Goal: Task Accomplishment & Management: Manage account settings

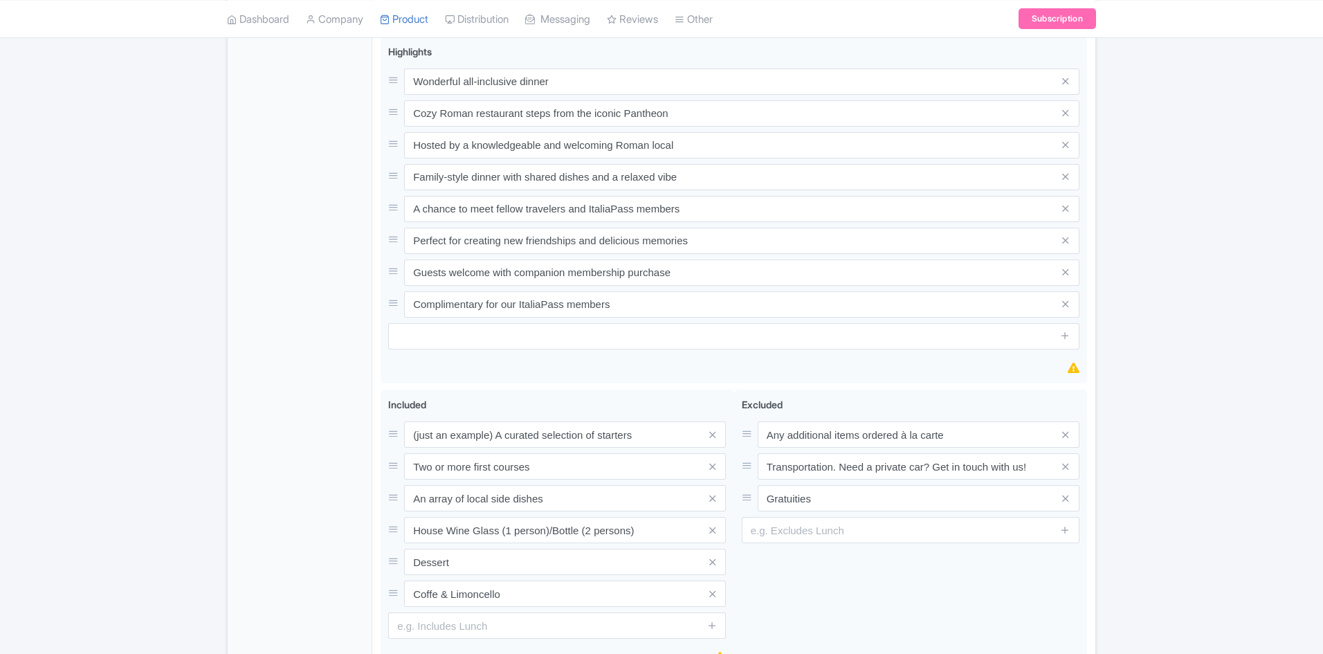
scroll to position [725, 0]
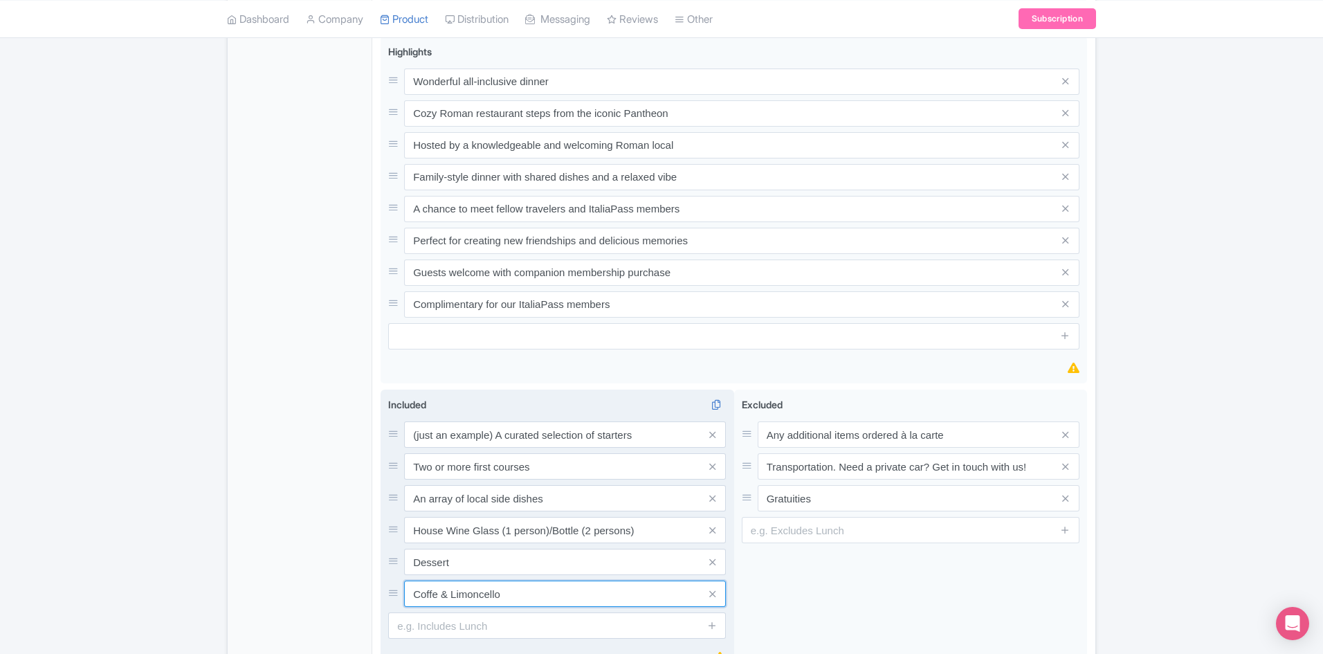
click at [437, 448] on input "Coffe & Limoncello" at bounding box center [565, 434] width 322 height 26
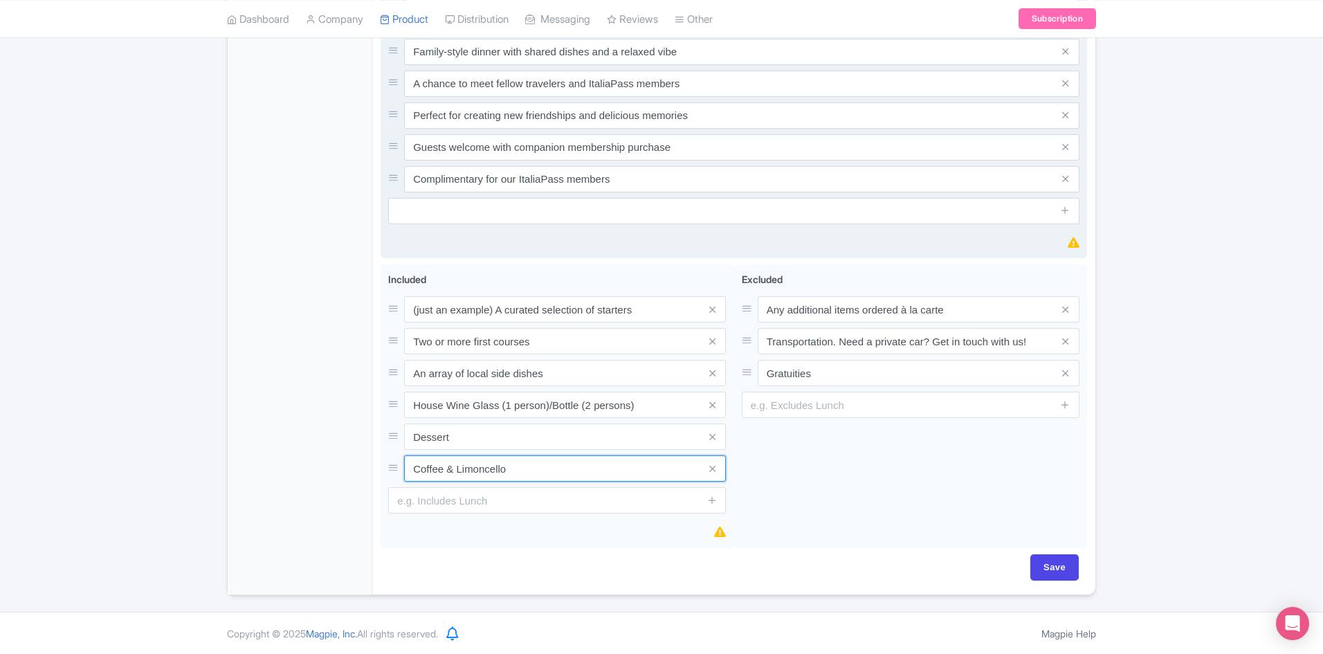
scroll to position [851, 0]
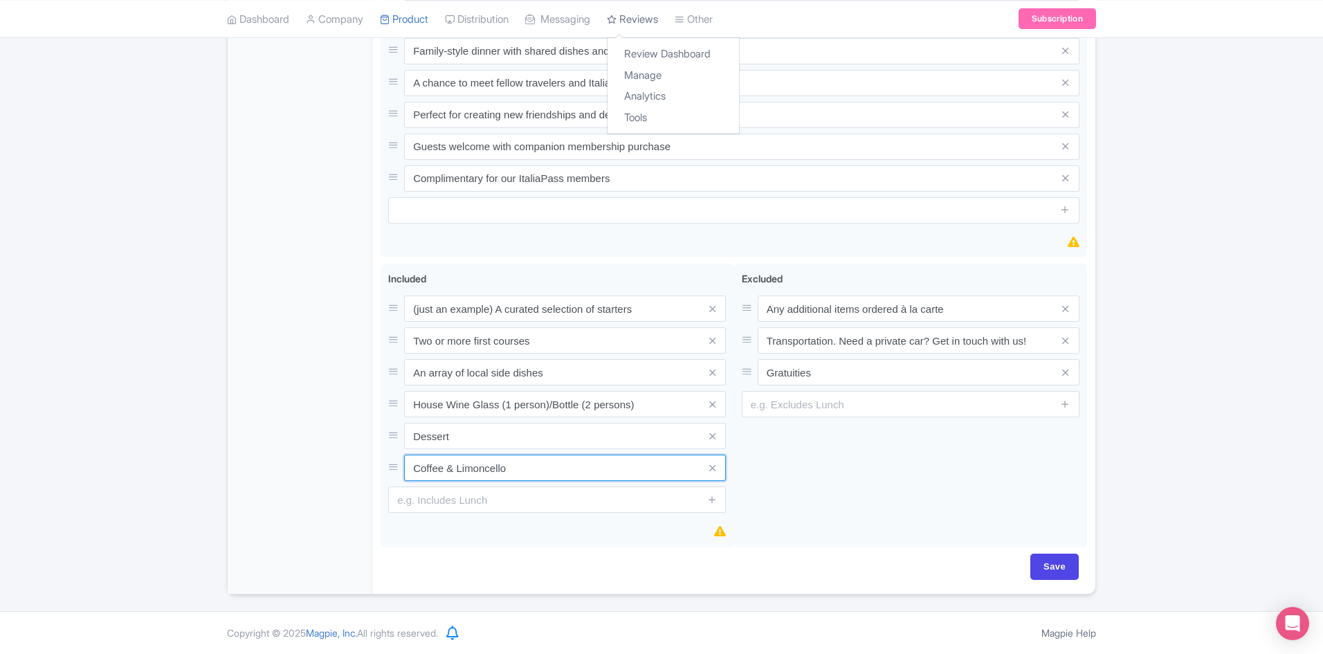
type input "Coffee & Limoncello"
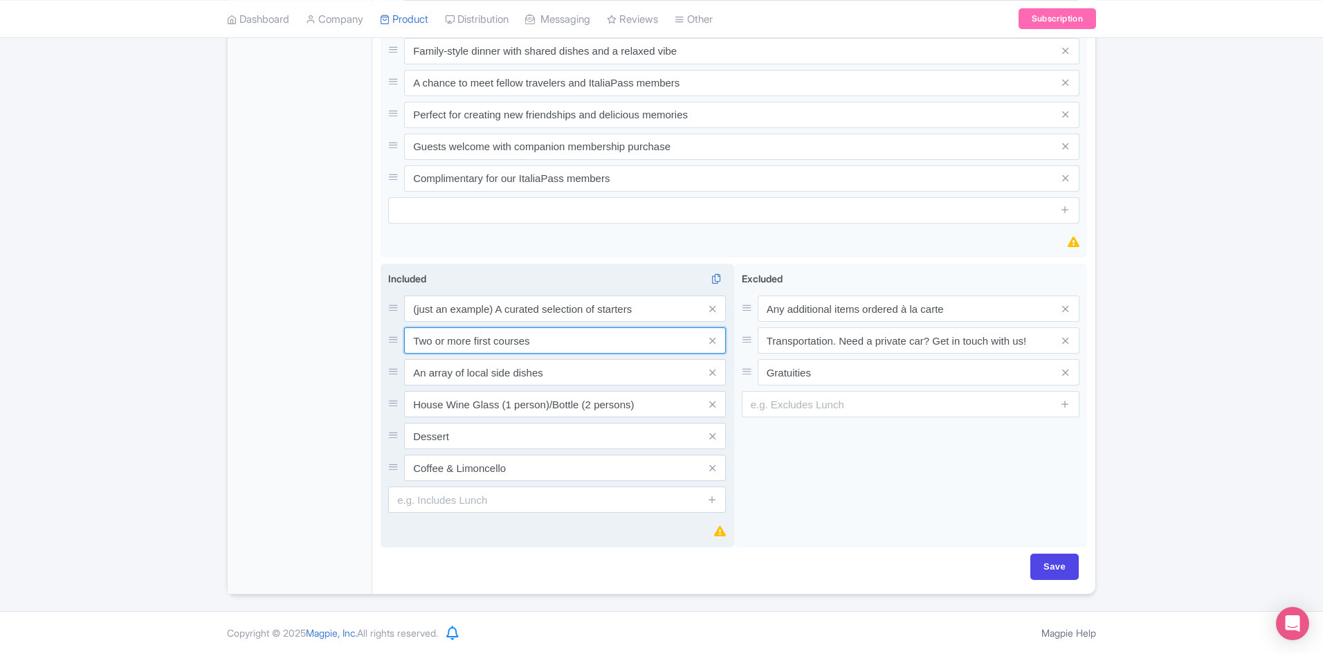
drag, startPoint x: 547, startPoint y: 344, endPoint x: 421, endPoint y: 339, distance: 125.4
click at [421, 322] on input "Two or more first courses" at bounding box center [565, 308] width 322 height 26
type input "Typical Roman Pastas"
click at [710, 371] on icon at bounding box center [712, 372] width 6 height 10
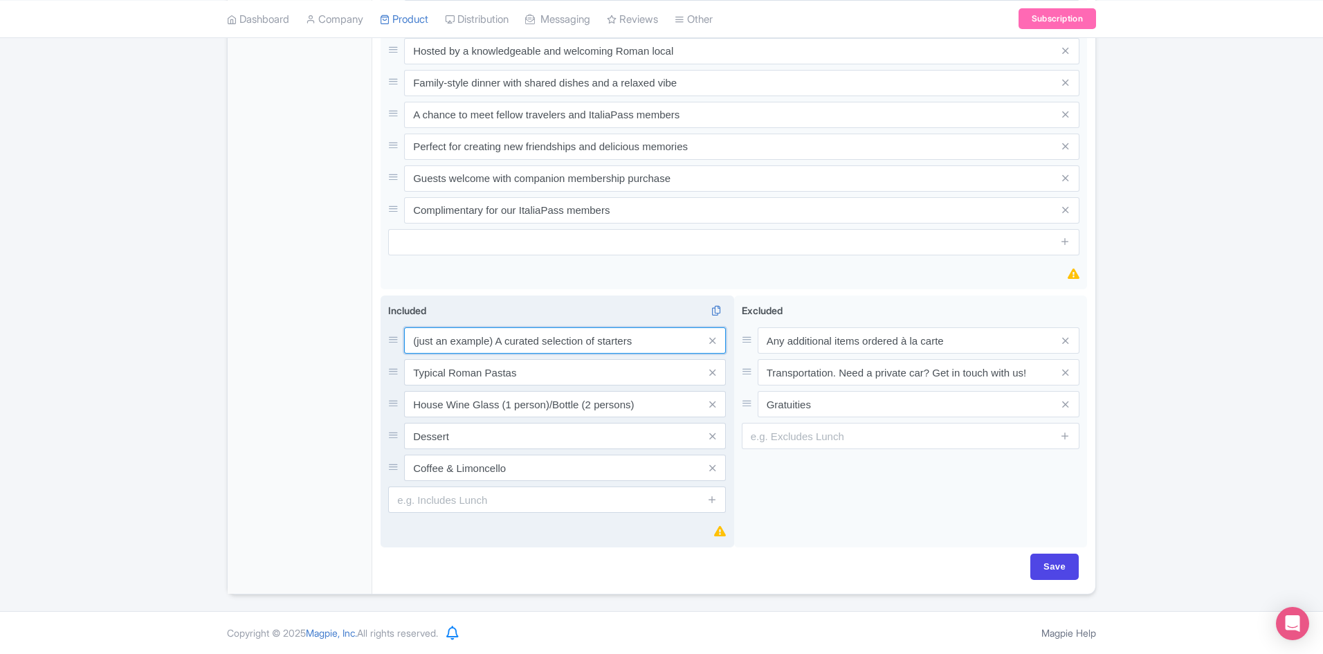
drag, startPoint x: 498, startPoint y: 340, endPoint x: 394, endPoint y: 327, distance: 104.6
click at [394, 327] on div "(just an example) A curated selection of starters" at bounding box center [557, 340] width 338 height 26
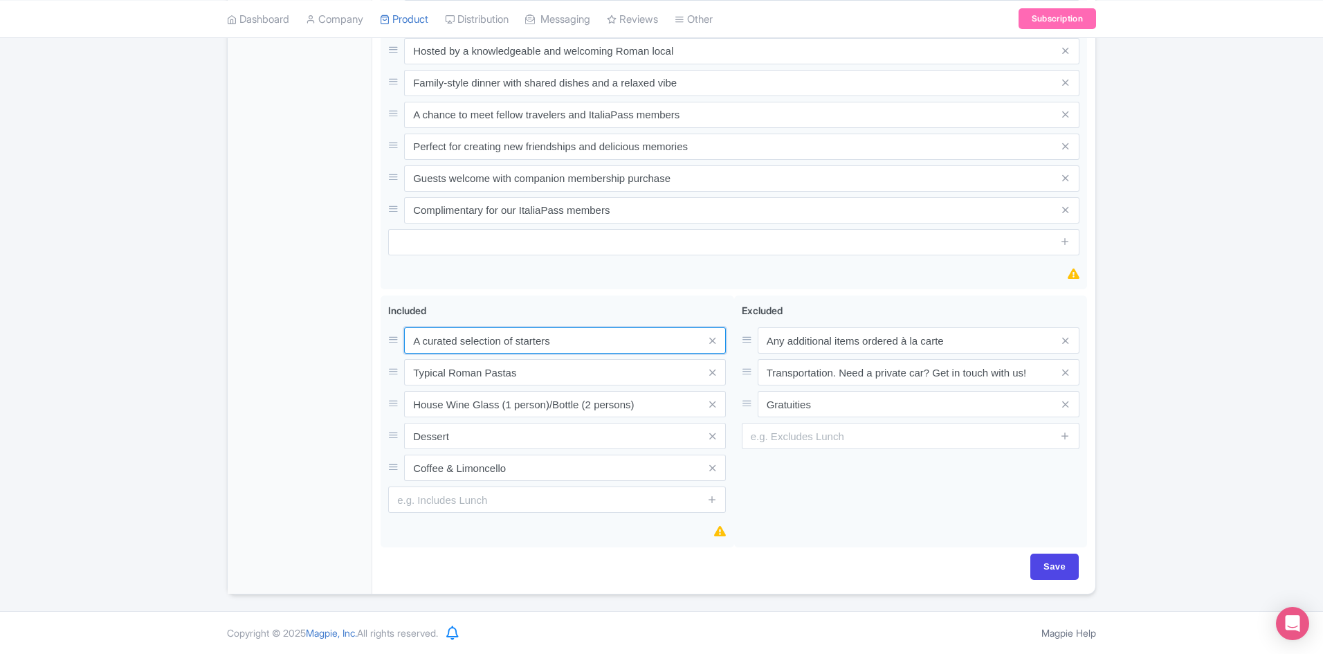
type input "A curated selection of starters"
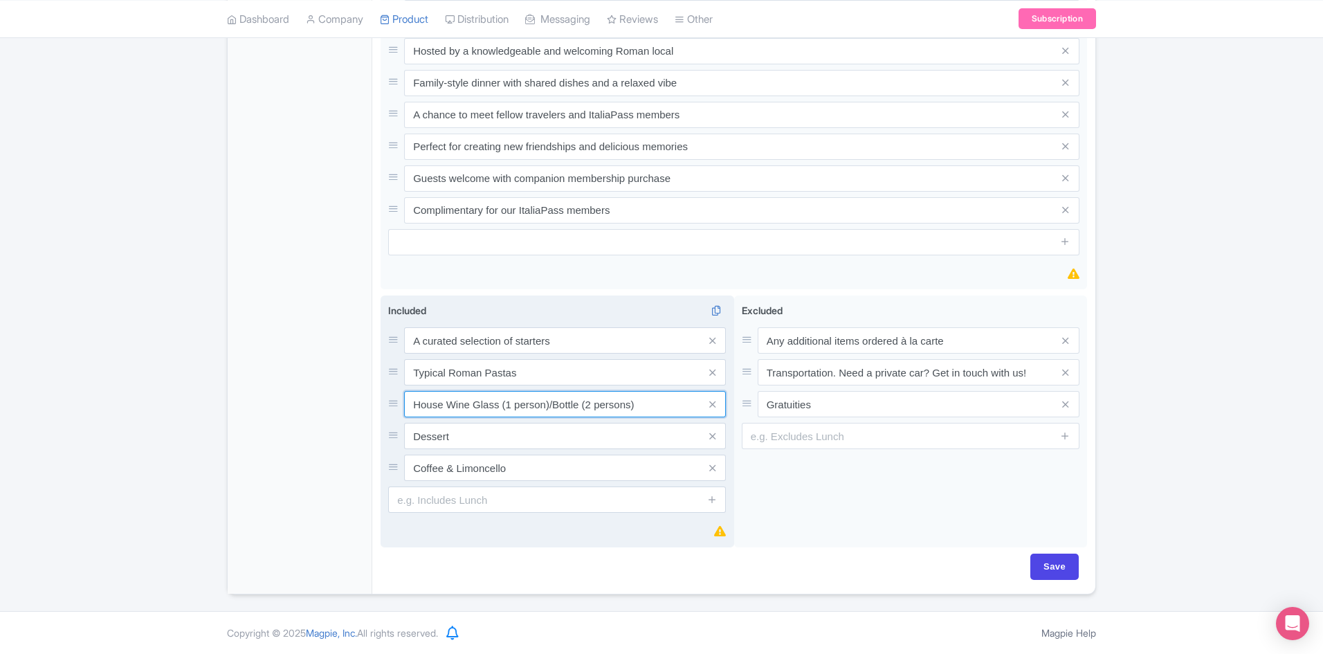
drag, startPoint x: 635, startPoint y: 408, endPoint x: 385, endPoint y: 406, distance: 249.8
click at [385, 406] on div "Included i A curated selection of starters Typical Roman Pastas House Wine Glas…" at bounding box center [558, 421] width 354 height 253
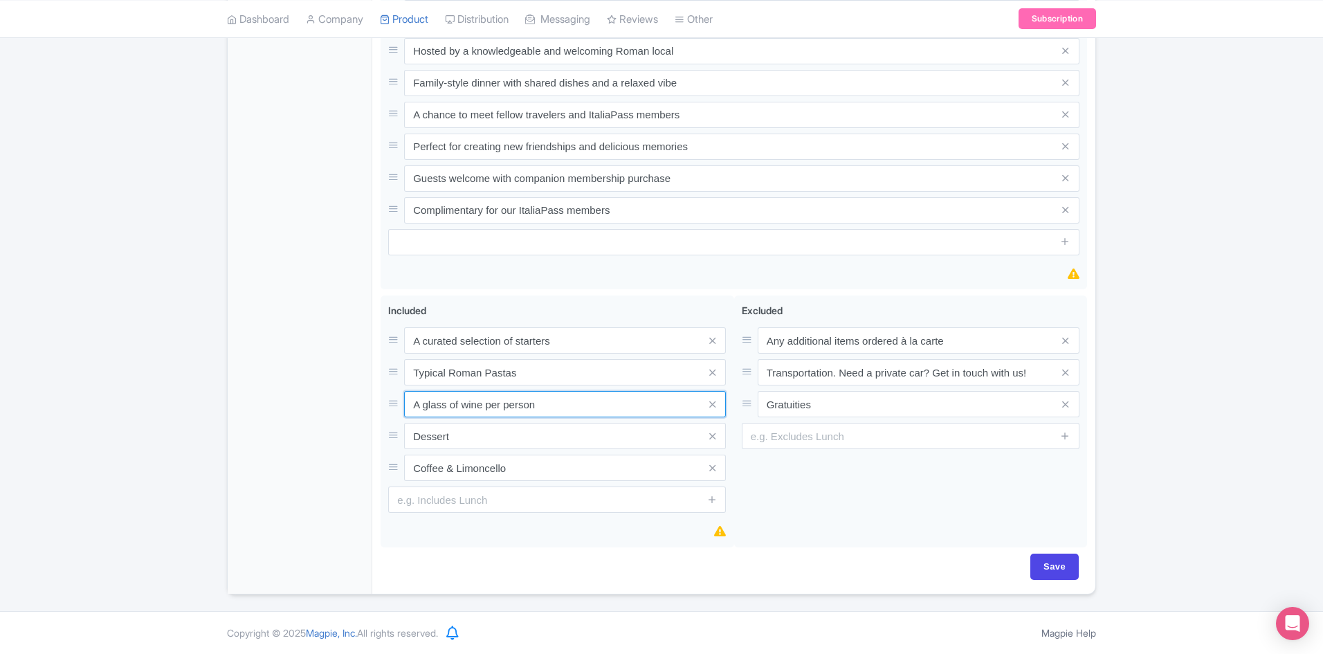
type input "A glass of wine per person"
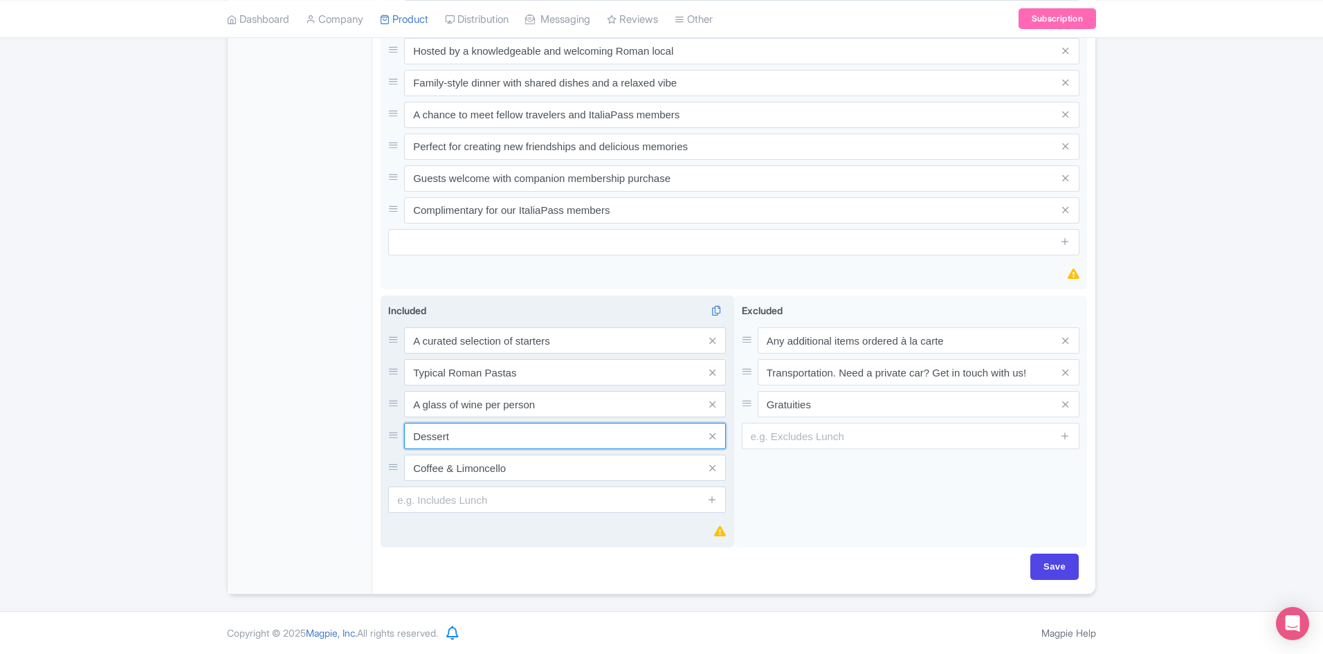
click at [511, 354] on input "Dessert" at bounding box center [565, 340] width 322 height 26
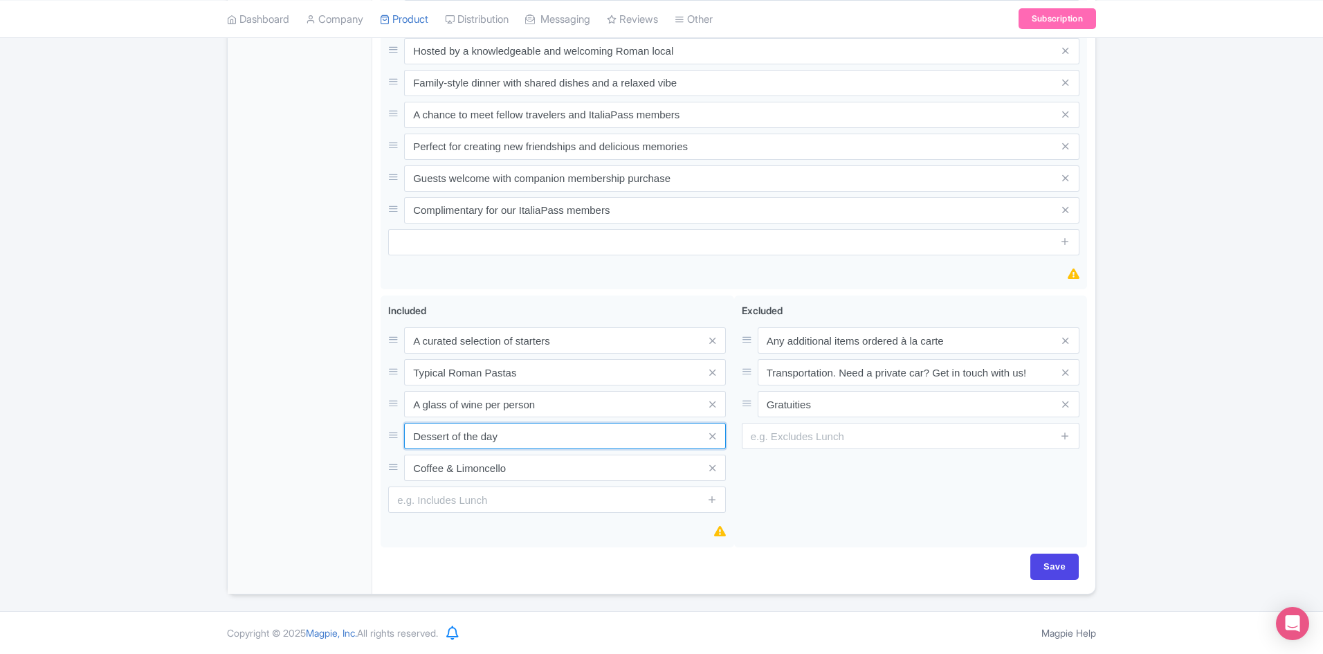
type input "Dessert of the day"
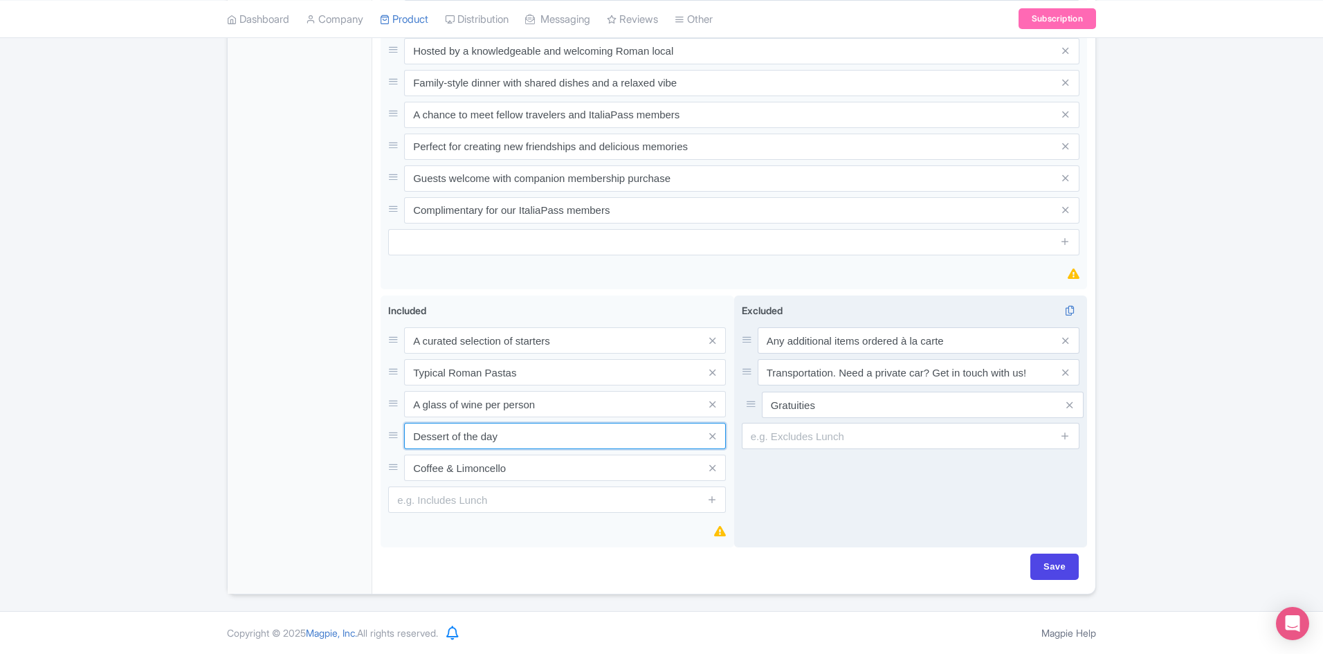
drag, startPoint x: 751, startPoint y: 406, endPoint x: 754, endPoint y: 419, distance: 13.4
click at [1068, 405] on icon at bounding box center [1065, 404] width 6 height 10
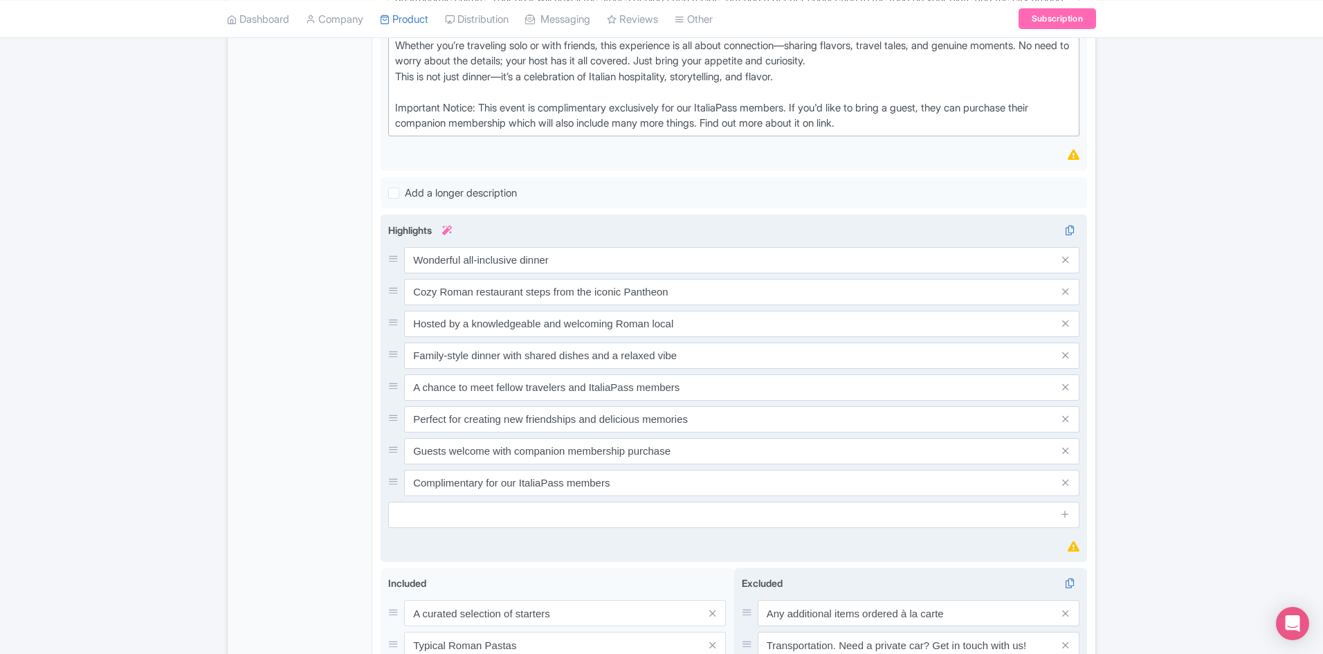
scroll to position [543, 0]
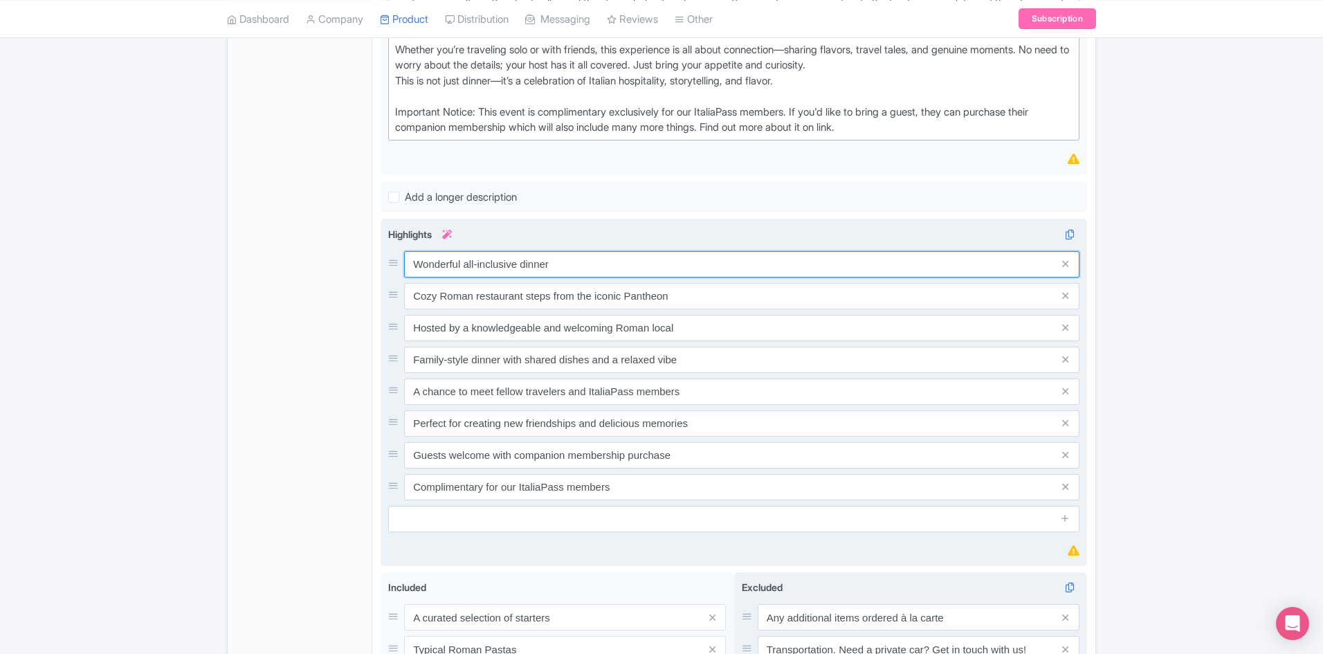
click at [518, 262] on input "Wonderful all-inclusive dinner" at bounding box center [741, 264] width 675 height 26
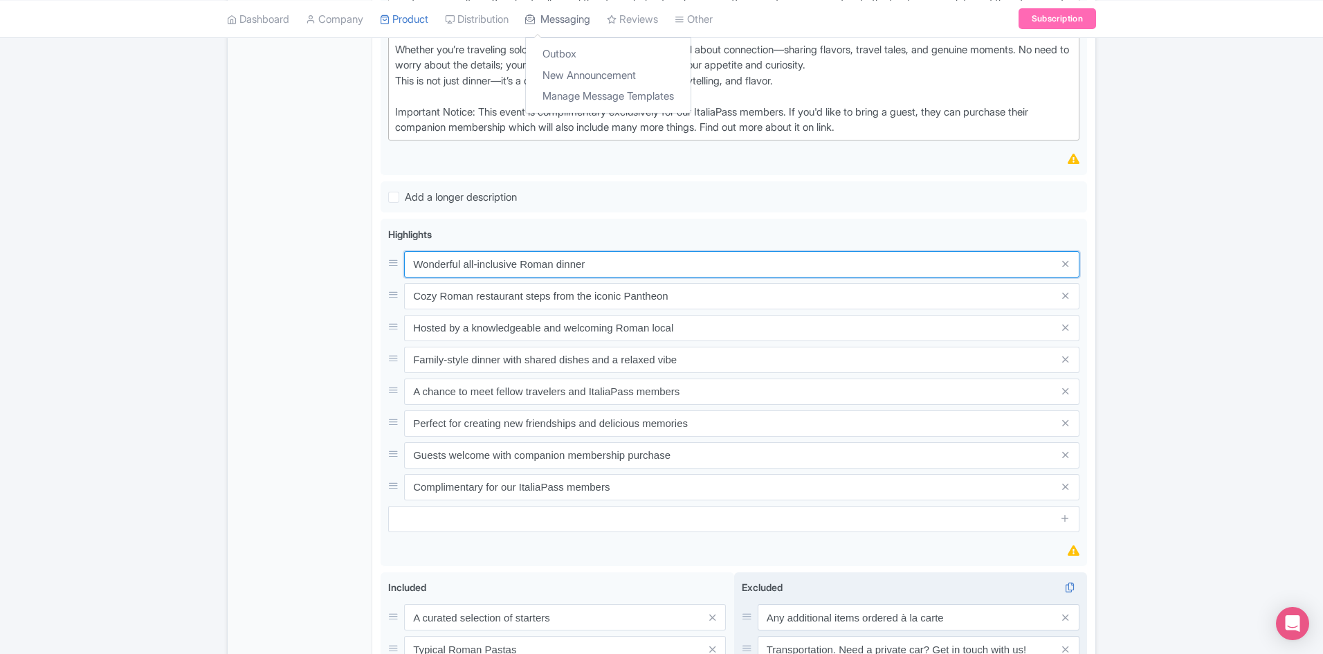
type input "Wonderful all-inclusive Roman dinner"
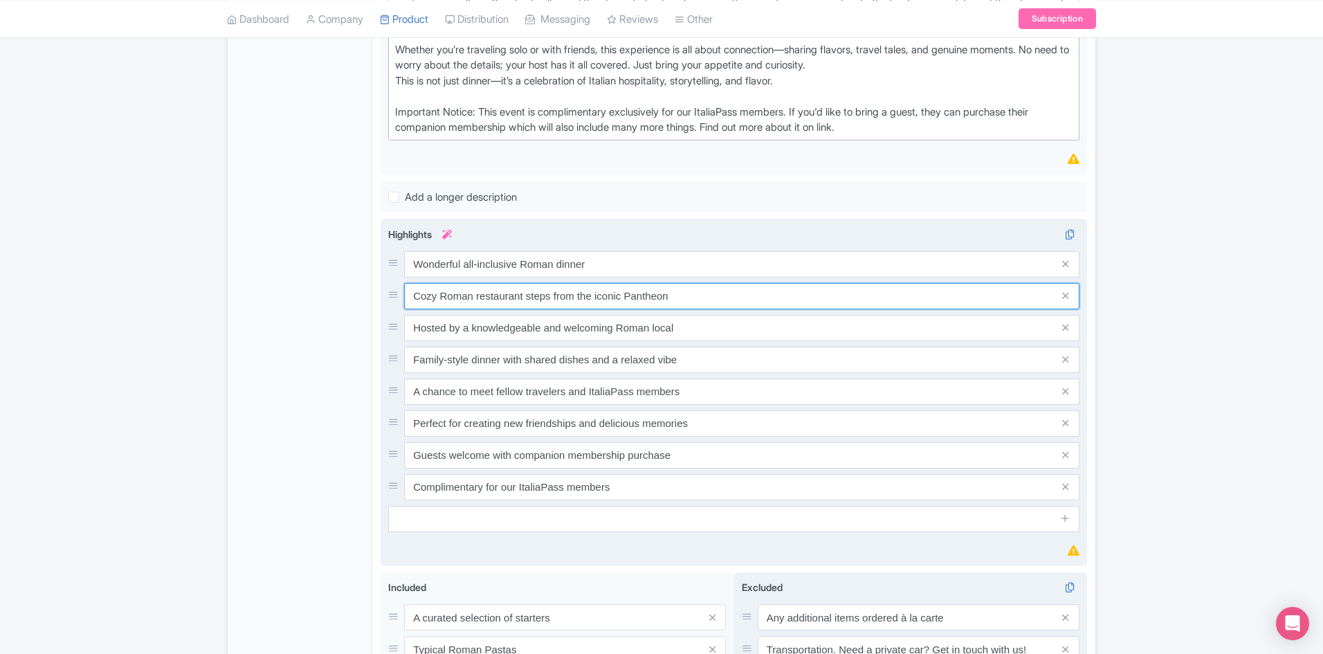
drag, startPoint x: 472, startPoint y: 298, endPoint x: 438, endPoint y: 299, distance: 33.9
click at [438, 278] on input "Cozy Roman restaurant steps from the iconic Pantheon" at bounding box center [741, 264] width 675 height 26
click at [590, 278] on input "Cozy warm and rustic restaurant steps from the iconic Pantheon" at bounding box center [741, 264] width 675 height 26
click at [444, 278] on input "Cozy warm and rustic restaurant steps from the iconic Pantheon" at bounding box center [741, 264] width 675 height 26
click at [442, 278] on input "Cozy warm and rustic restaurant steps from the iconic Pantheon" at bounding box center [741, 264] width 675 height 26
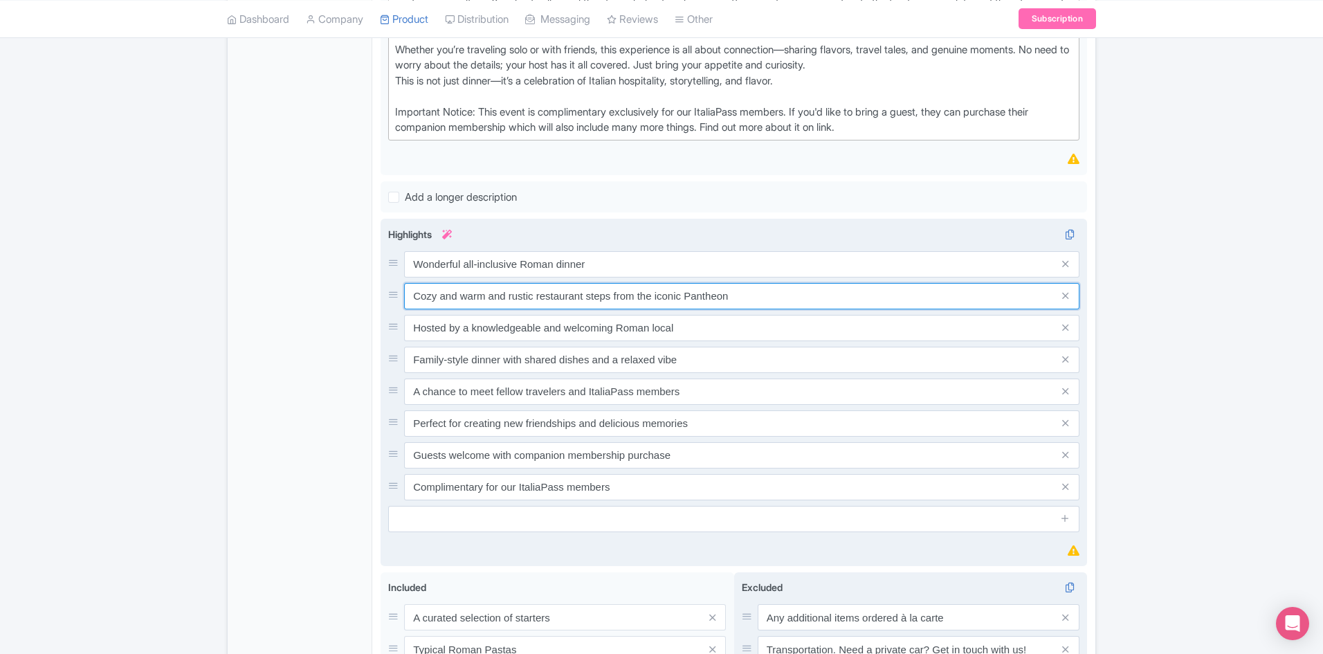
click at [531, 278] on input "Cozy and warm and rustic restaurant steps from the iconic Pantheon" at bounding box center [741, 264] width 675 height 26
drag, startPoint x: 634, startPoint y: 298, endPoint x: 533, endPoint y: 291, distance: 101.3
click at [533, 278] on input "Cozy and warm restaurant steps from the iconic Pantheon" at bounding box center [741, 264] width 675 height 26
click at [551, 278] on input "Cozy and warm restaurant 1 minute Pantheon" at bounding box center [741, 264] width 675 height 26
click at [576, 278] on input "Cozy and warm restaurant 1-minute Pantheon" at bounding box center [741, 264] width 675 height 26
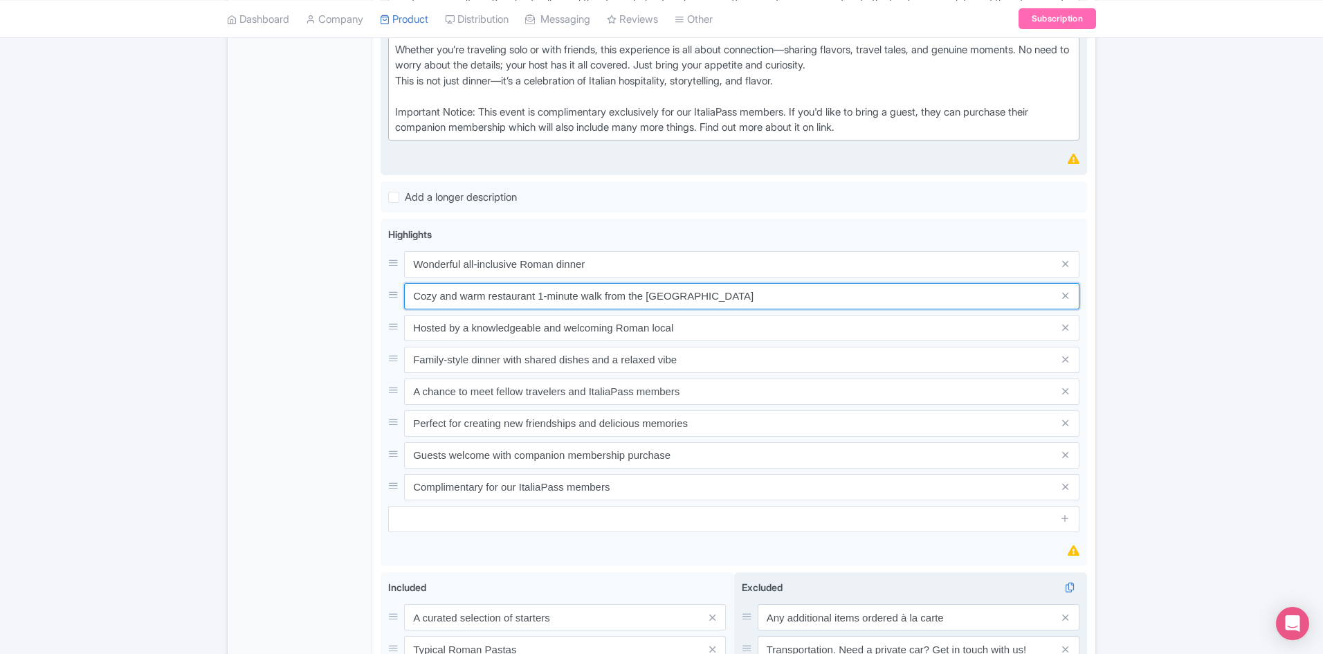
type input "Cozy and warm restaurant 1-minute walk from the [GEOGRAPHIC_DATA]"
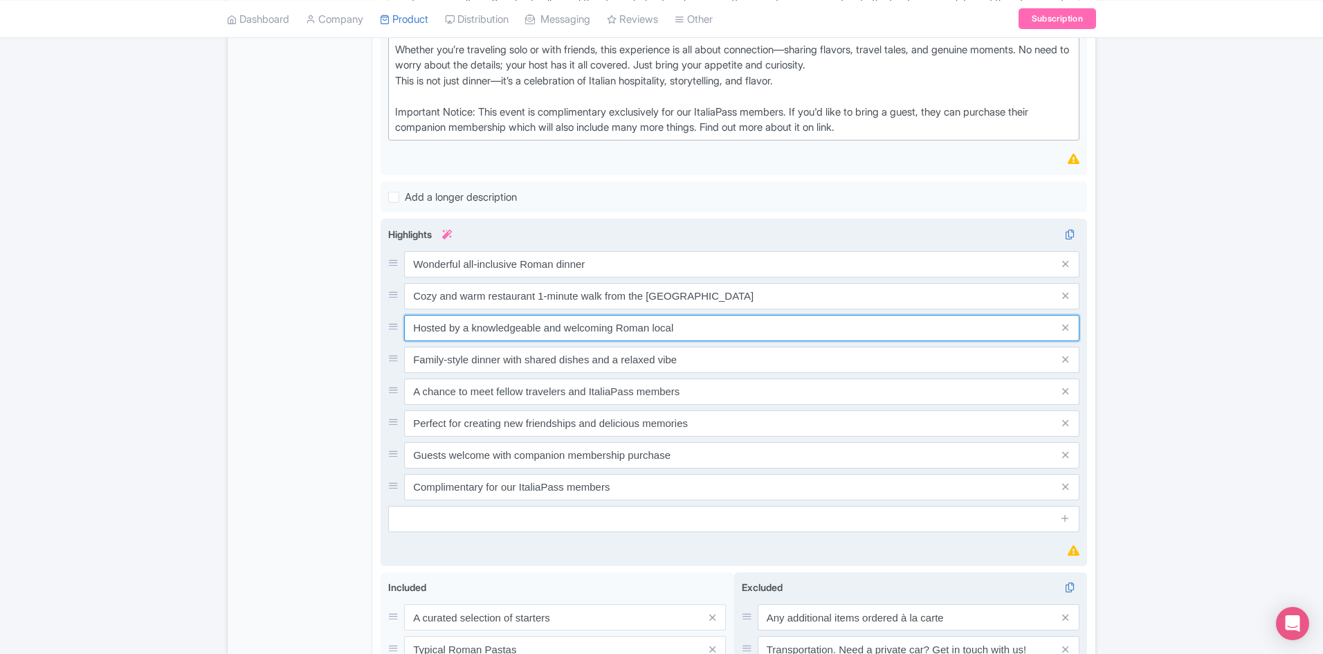
click at [523, 278] on input "Hosted by a knowledgeable and welcoming Roman local" at bounding box center [741, 264] width 675 height 26
paste input "A dedicated ItaliaPass host will be at the table to guide the evening"
type input "A dedicated ItaliaPass host will be at the table to guide the evening"
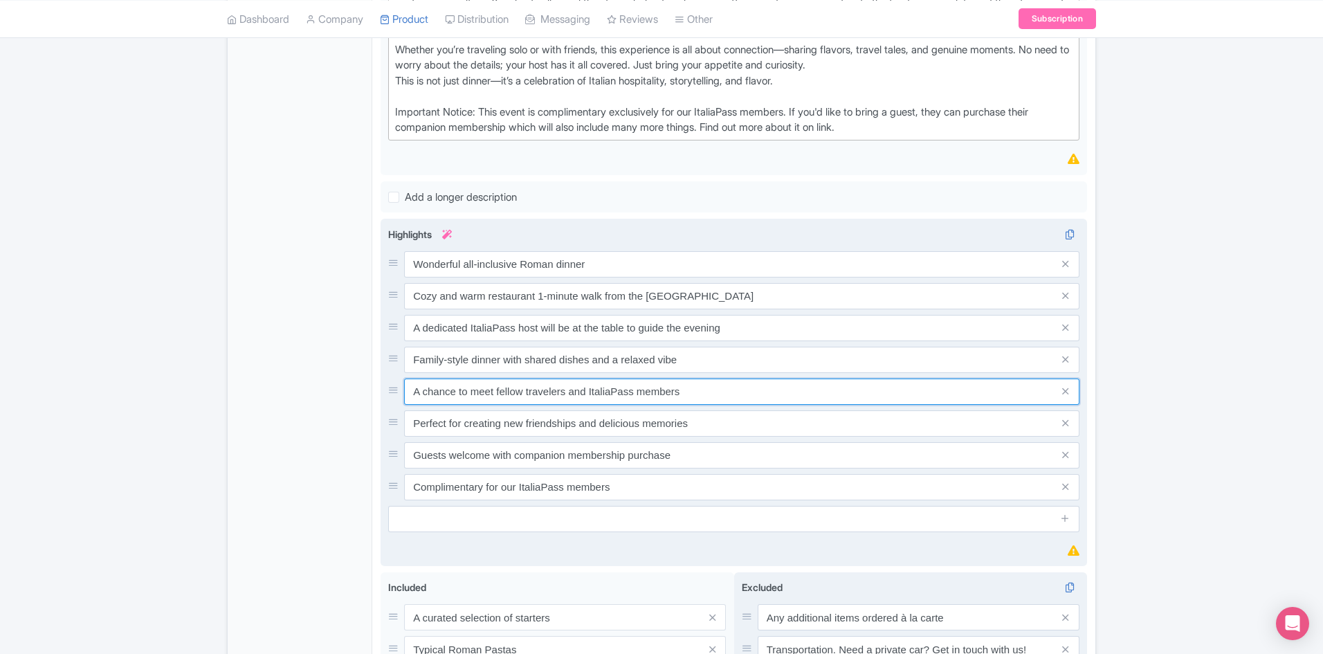
click at [540, 278] on input "A chance to meet fellow travelers and ItaliaPass members" at bounding box center [741, 264] width 675 height 26
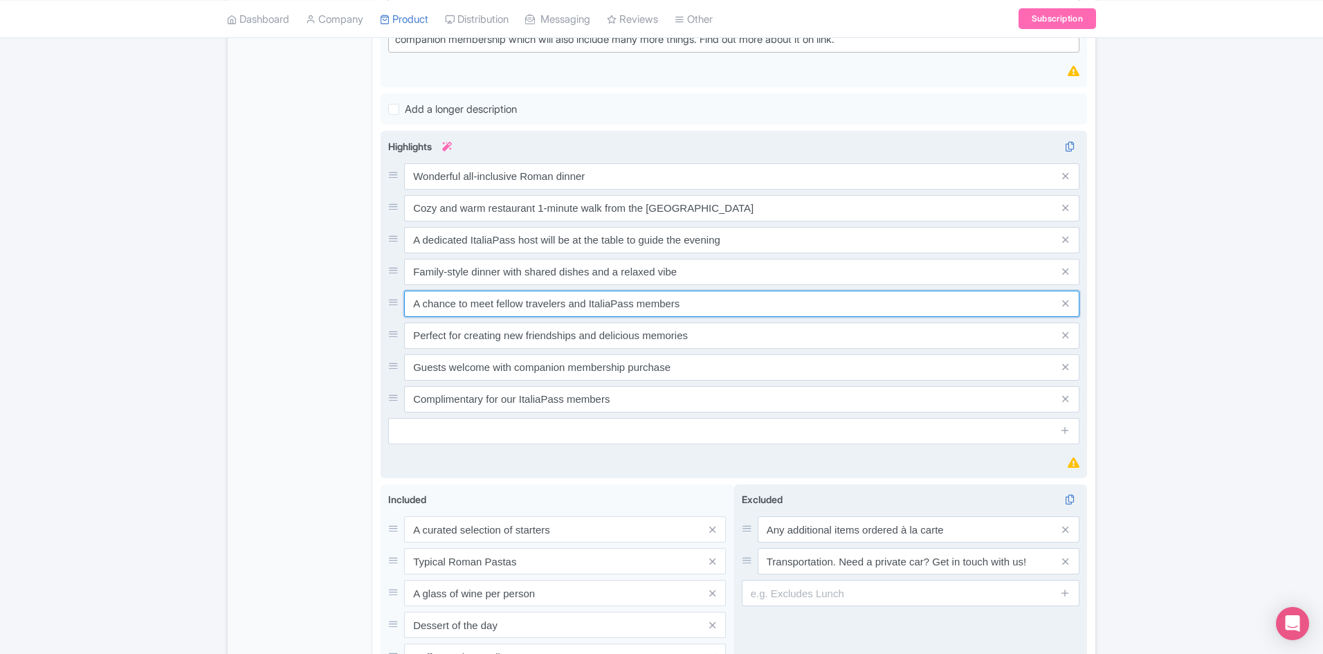
scroll to position [632, 0]
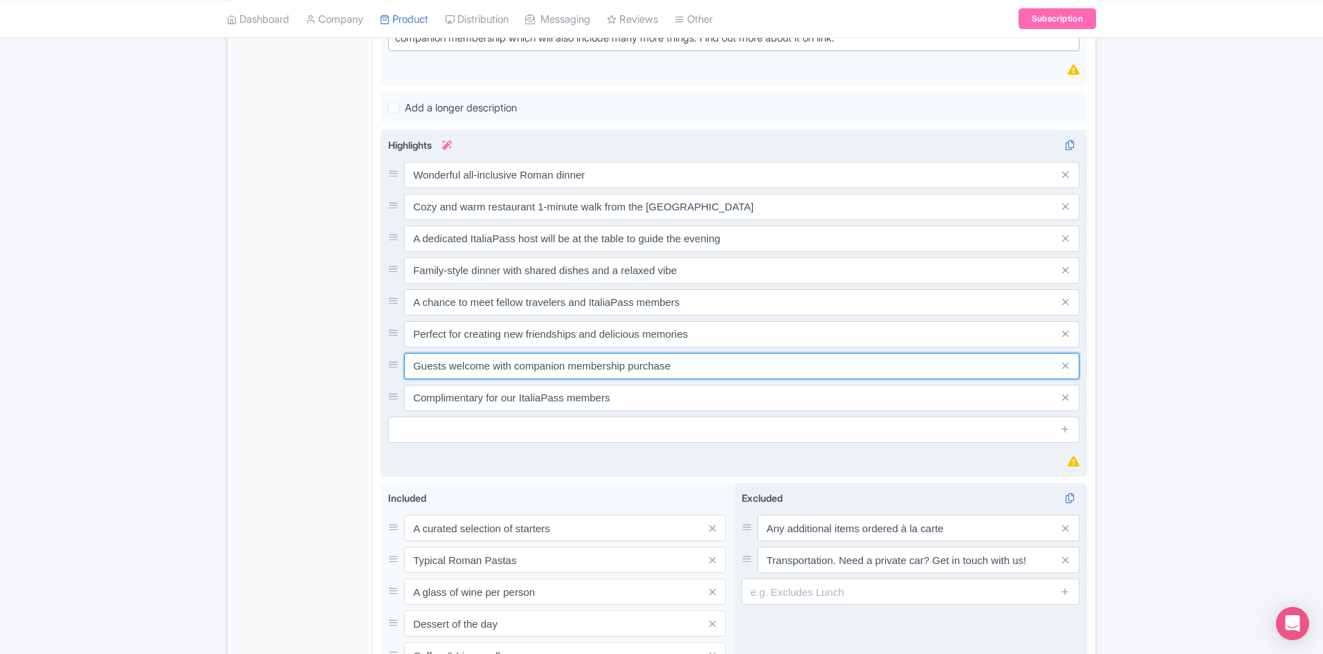
click at [560, 188] on input "Guests welcome with companion membership purchase" at bounding box center [741, 175] width 675 height 26
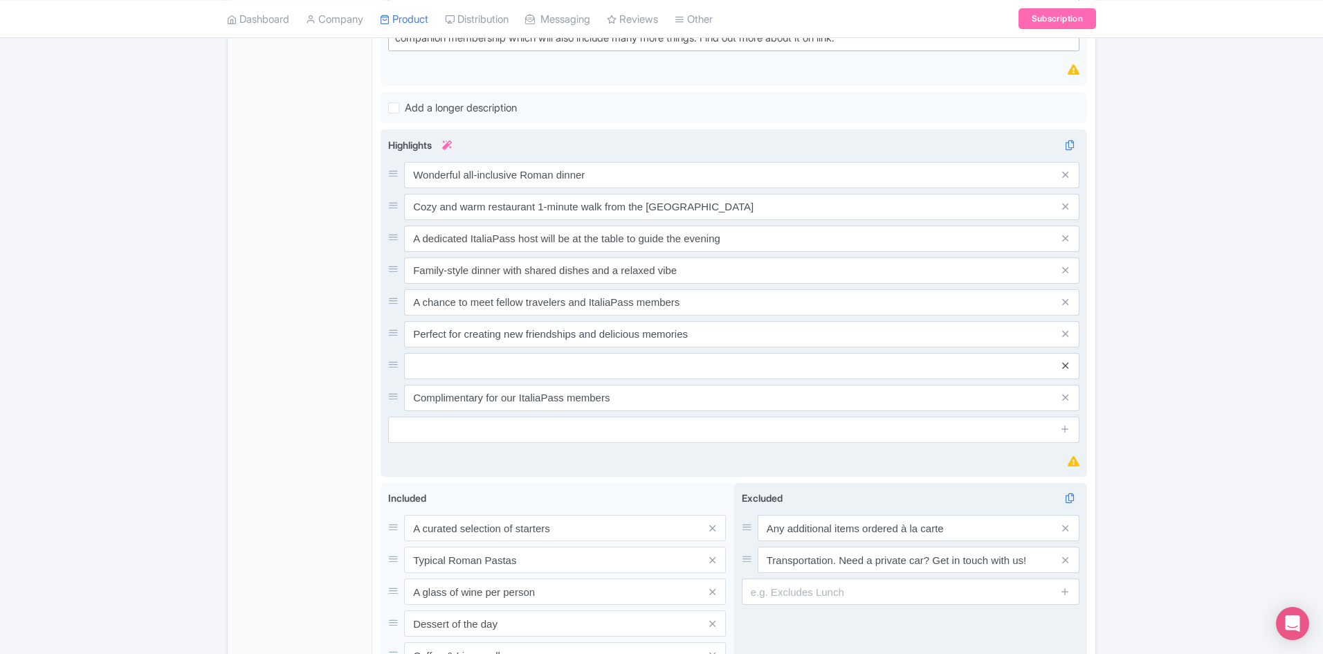
click at [1066, 365] on icon at bounding box center [1065, 366] width 6 height 10
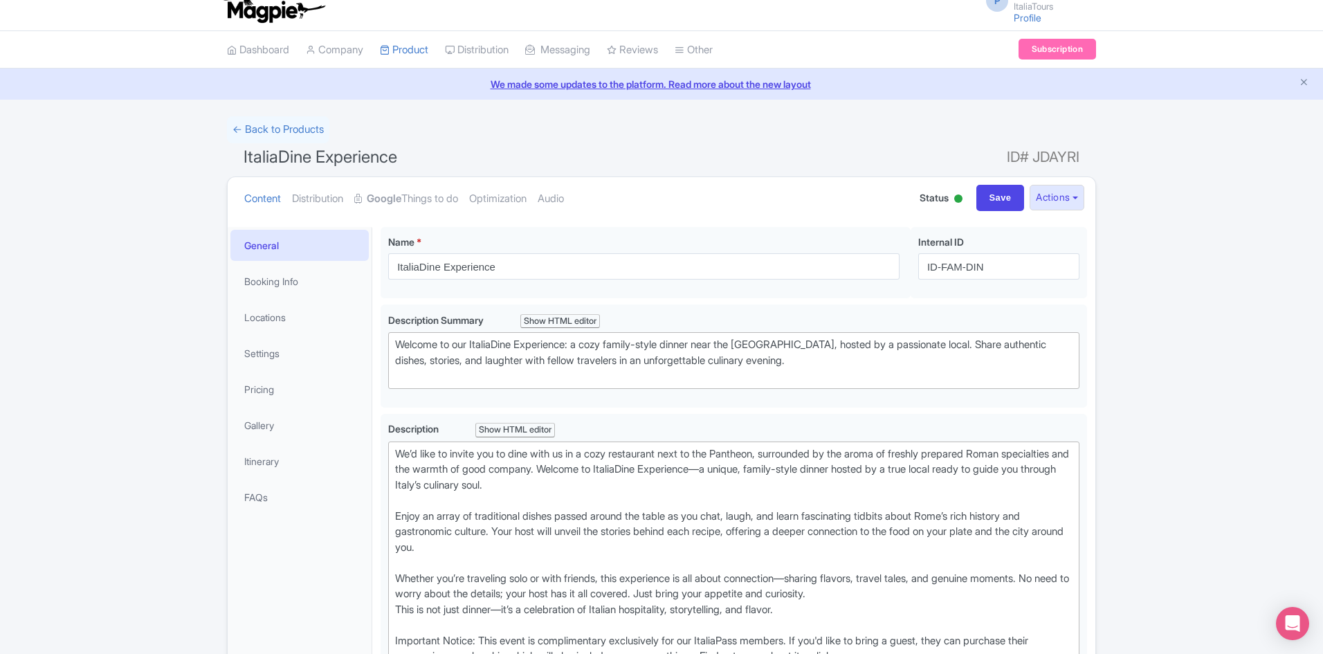
scroll to position [13, 0]
click at [1005, 201] on input "Save" at bounding box center [1000, 198] width 48 height 26
type input "Saving..."
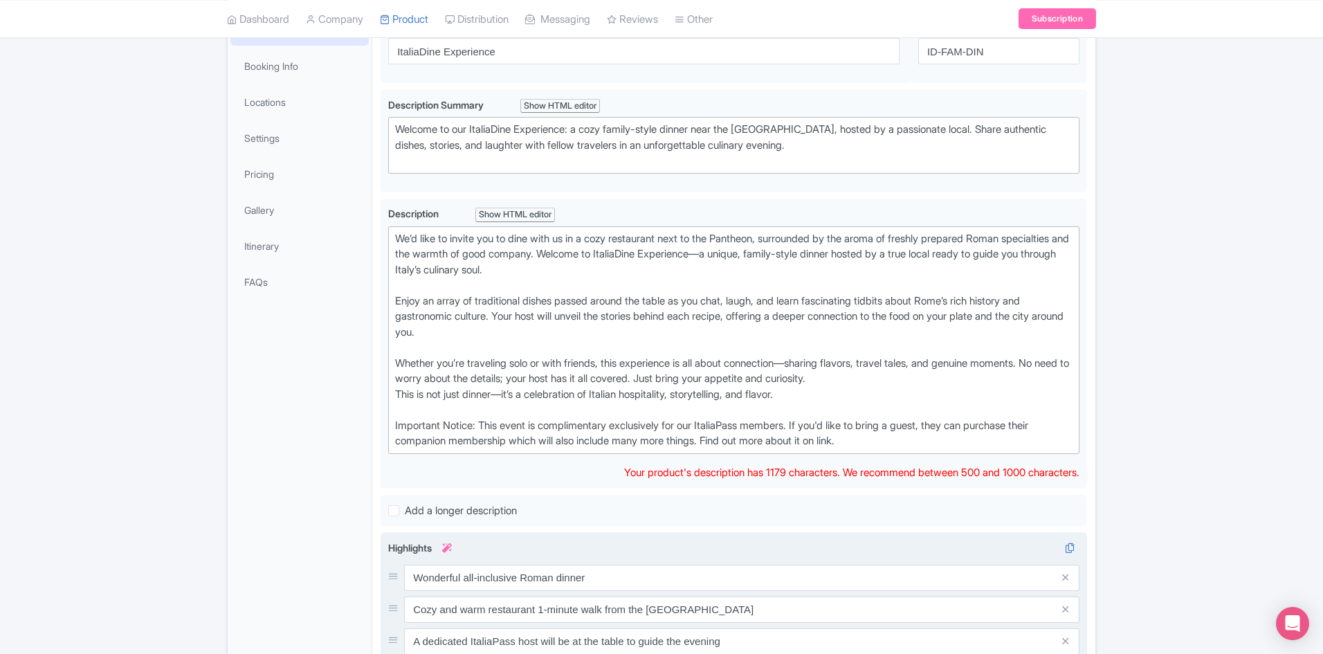
scroll to position [228, 0]
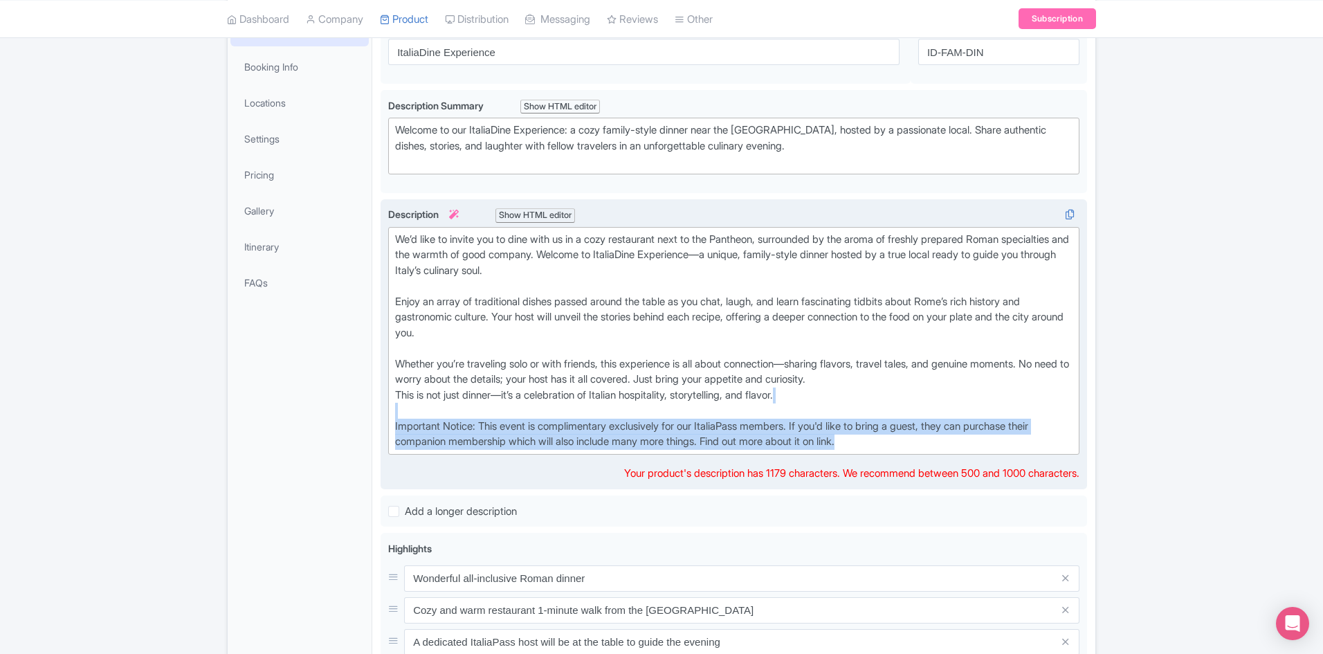
drag, startPoint x: 880, startPoint y: 442, endPoint x: 428, endPoint y: 415, distance: 453.4
click at [428, 415] on div "We’d like to invite you to dine with us in a cozy restaurant next to the Panthe…" at bounding box center [734, 341] width 678 height 218
type trix-editor "<div>We’d like to invite you to dine with us in a cozy restaurant next to the P…"
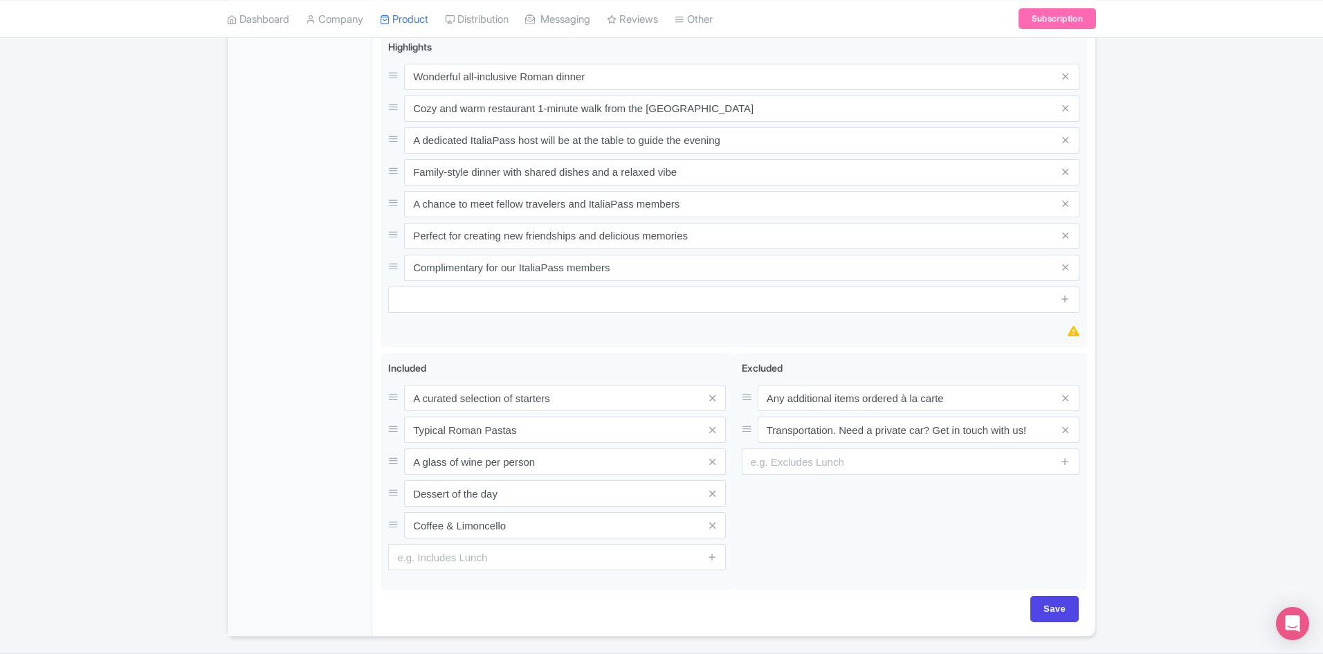
scroll to position [731, 0]
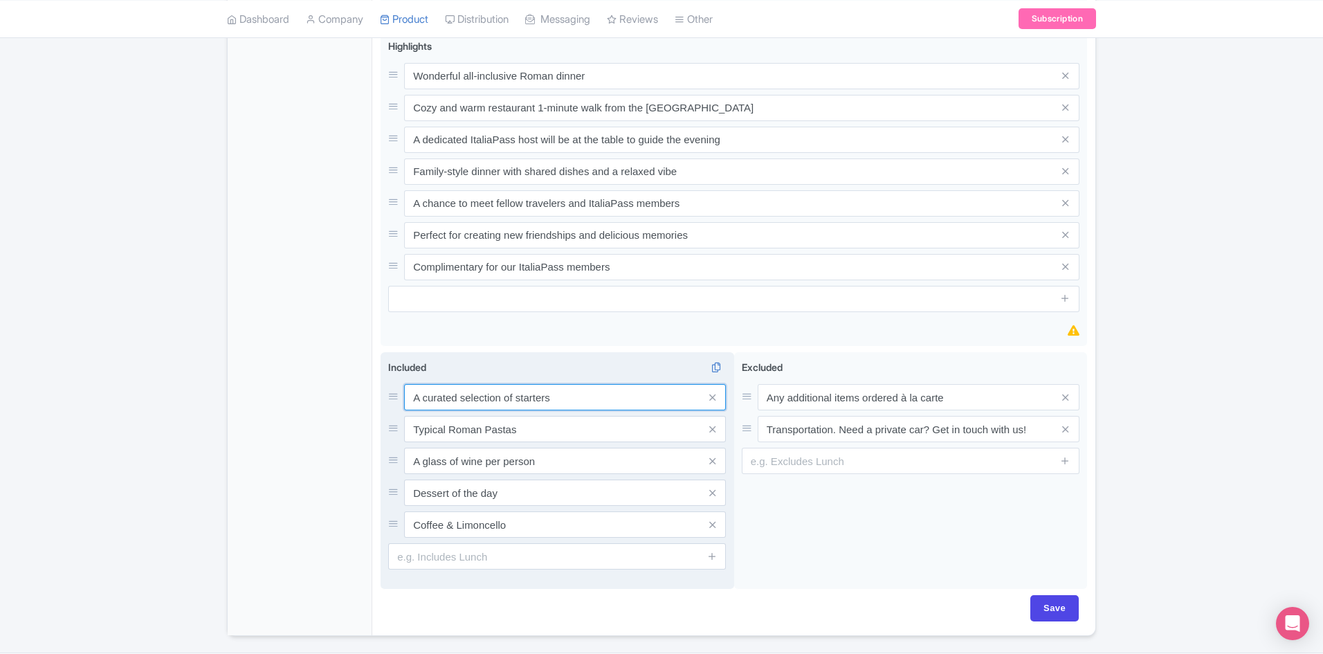
click at [473, 390] on input "A curated selection of starters" at bounding box center [565, 397] width 322 height 26
click at [476, 410] on input "Typical Roman Pastas" at bounding box center [565, 397] width 322 height 26
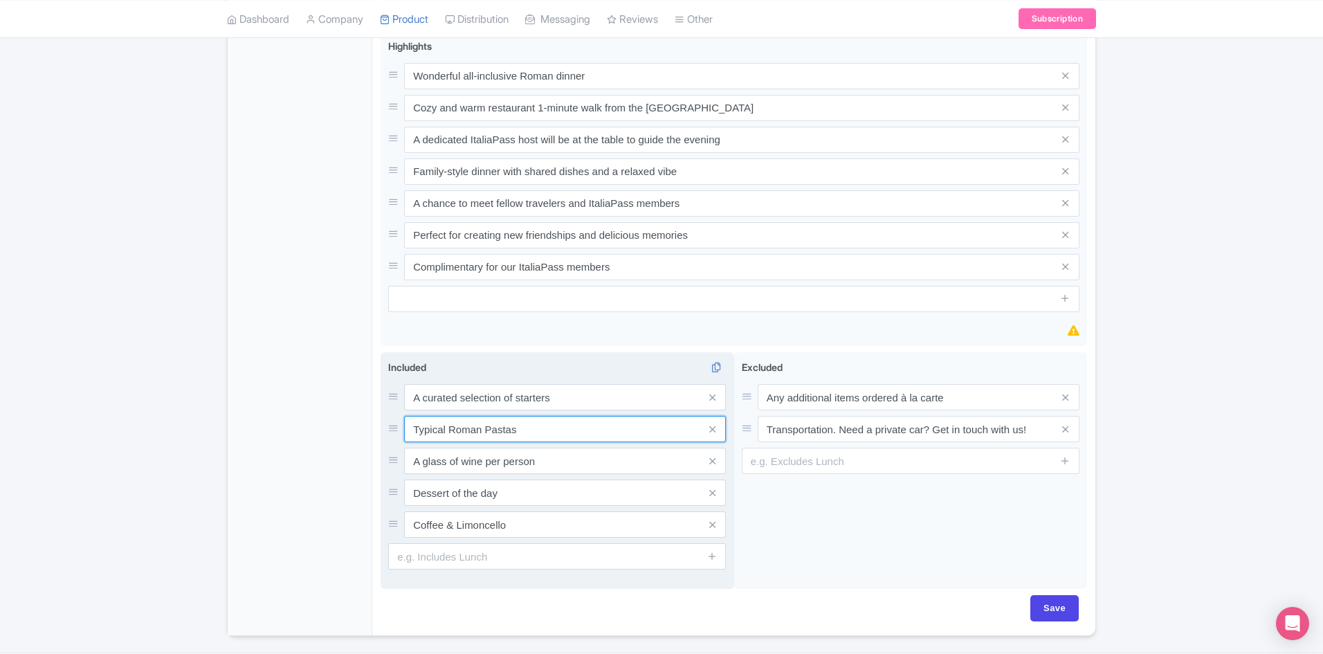
click at [476, 410] on input "Typical Roman Pastas" at bounding box center [565, 397] width 322 height 26
click at [455, 410] on input "A glass of wine per person" at bounding box center [565, 397] width 322 height 26
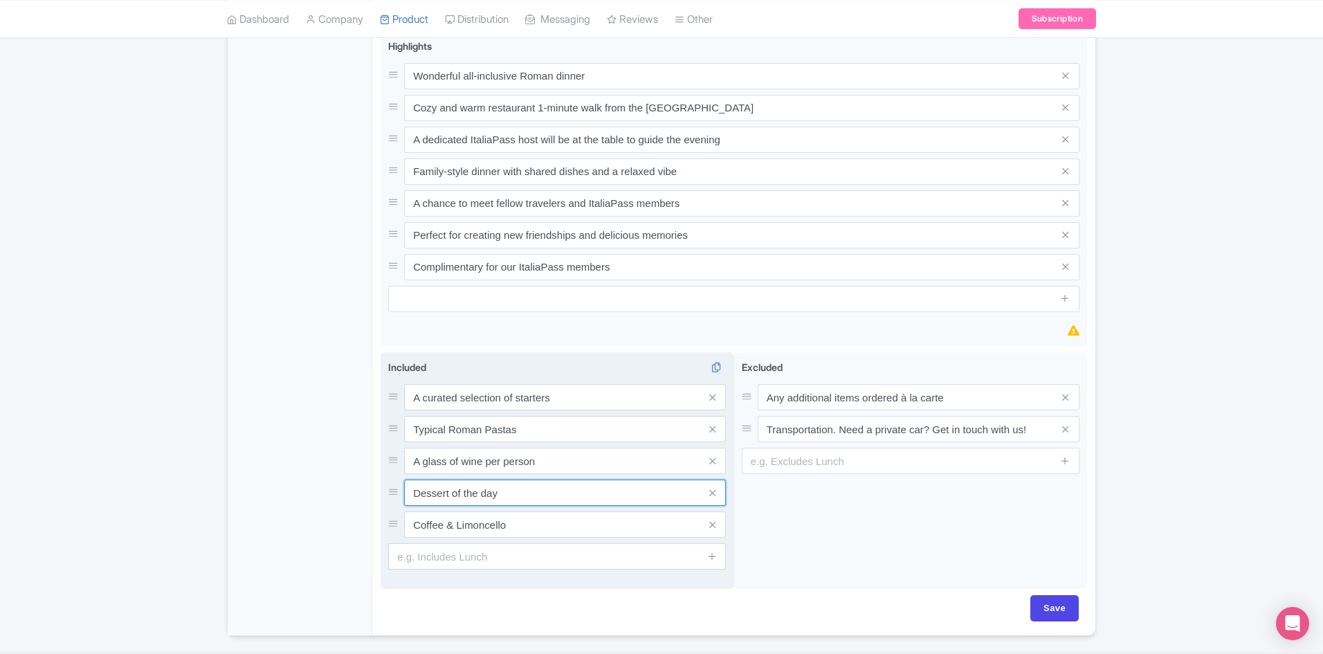
click at [489, 410] on input "Dessert of the day" at bounding box center [565, 397] width 322 height 26
click at [433, 410] on input "Coffee & Limoncello" at bounding box center [565, 397] width 322 height 26
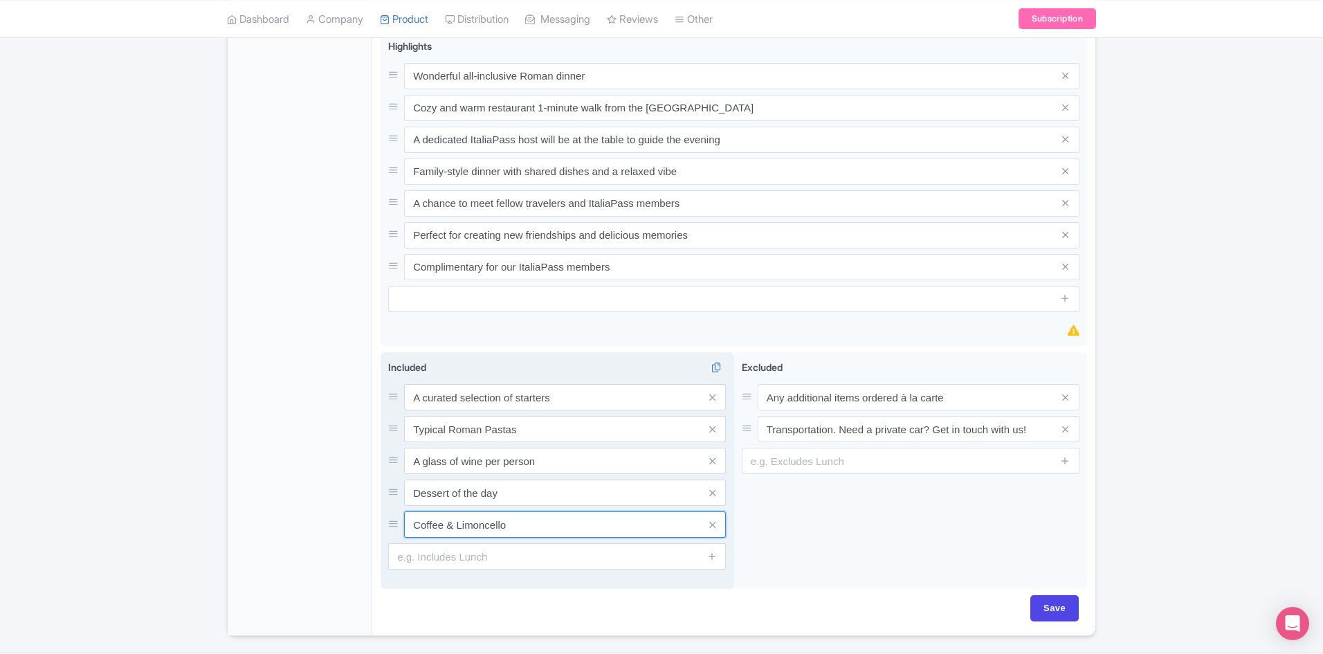
click at [433, 410] on input "Coffee & Limoncello" at bounding box center [565, 397] width 322 height 26
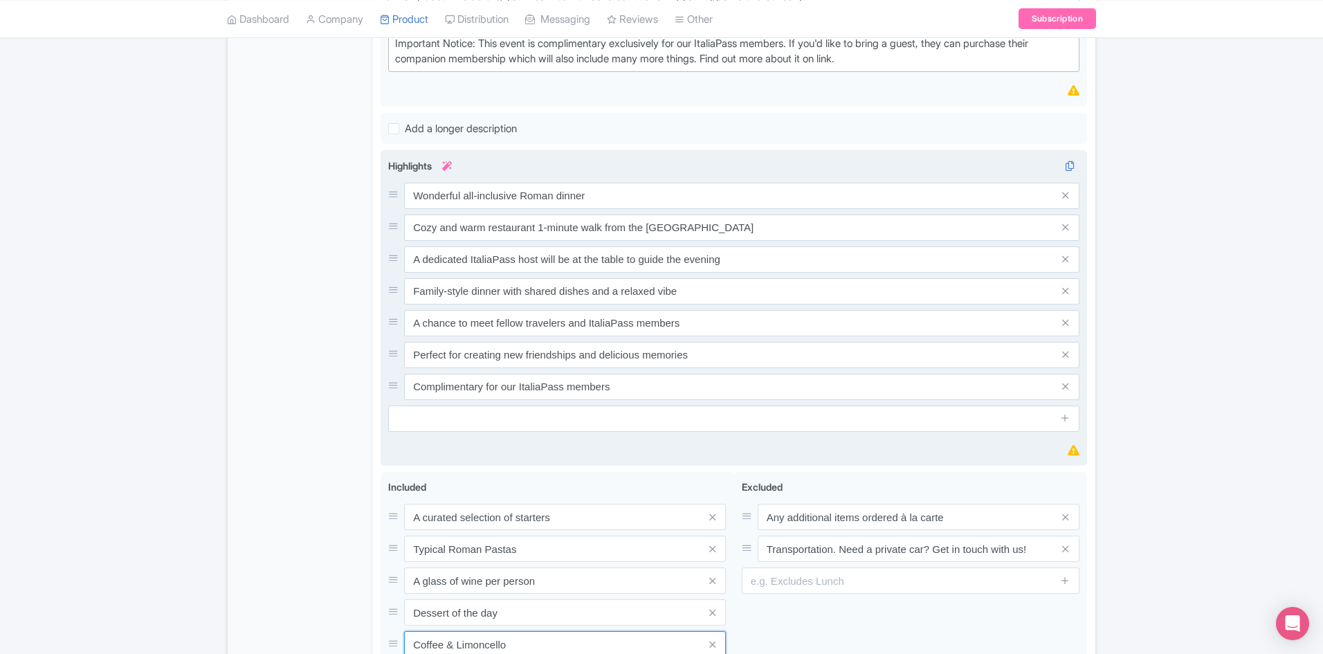
scroll to position [610, 0]
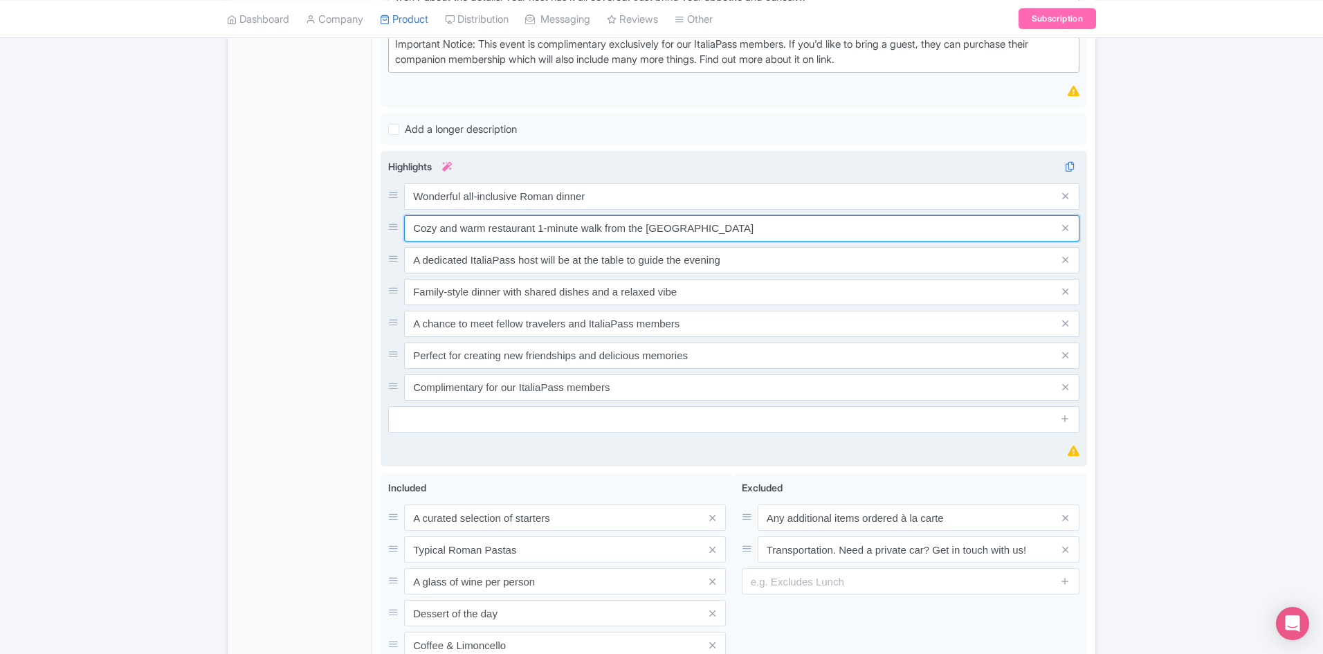
click at [523, 210] on input "Cozy and warm restaurant 1-minute walk from the [GEOGRAPHIC_DATA]" at bounding box center [741, 196] width 675 height 26
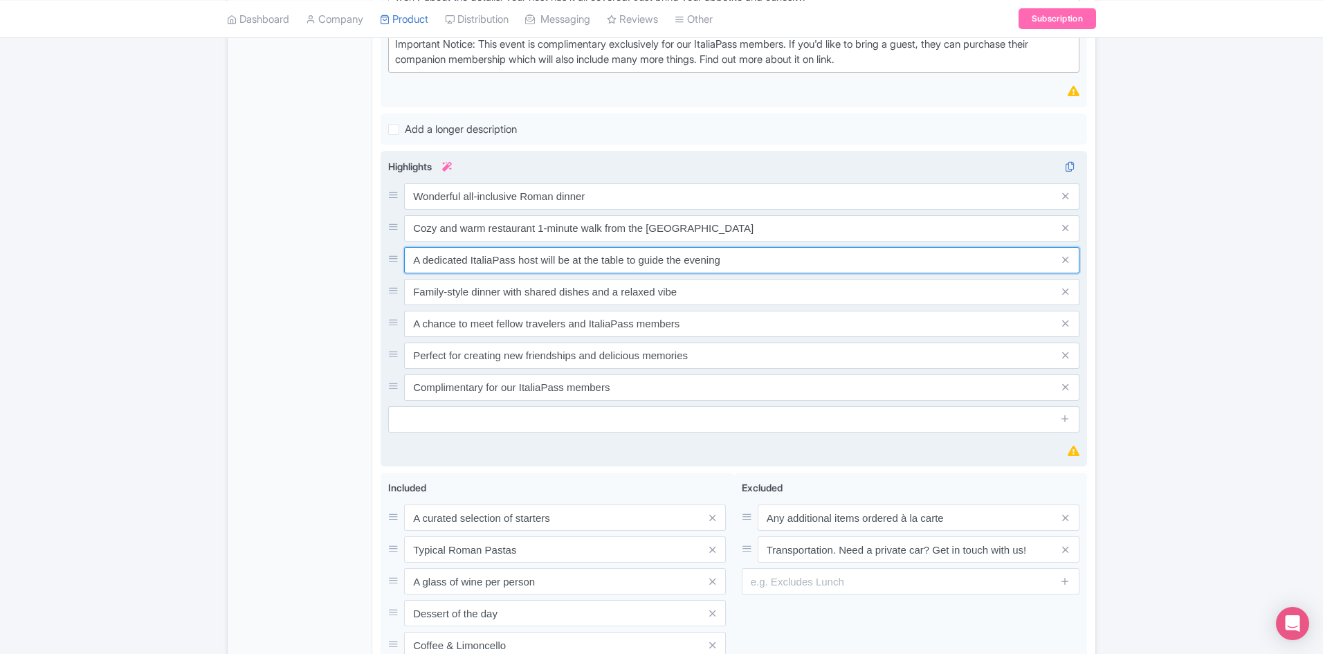
click at [485, 210] on input "A dedicated ItaliaPass host will be at the table to guide the evening" at bounding box center [741, 196] width 675 height 26
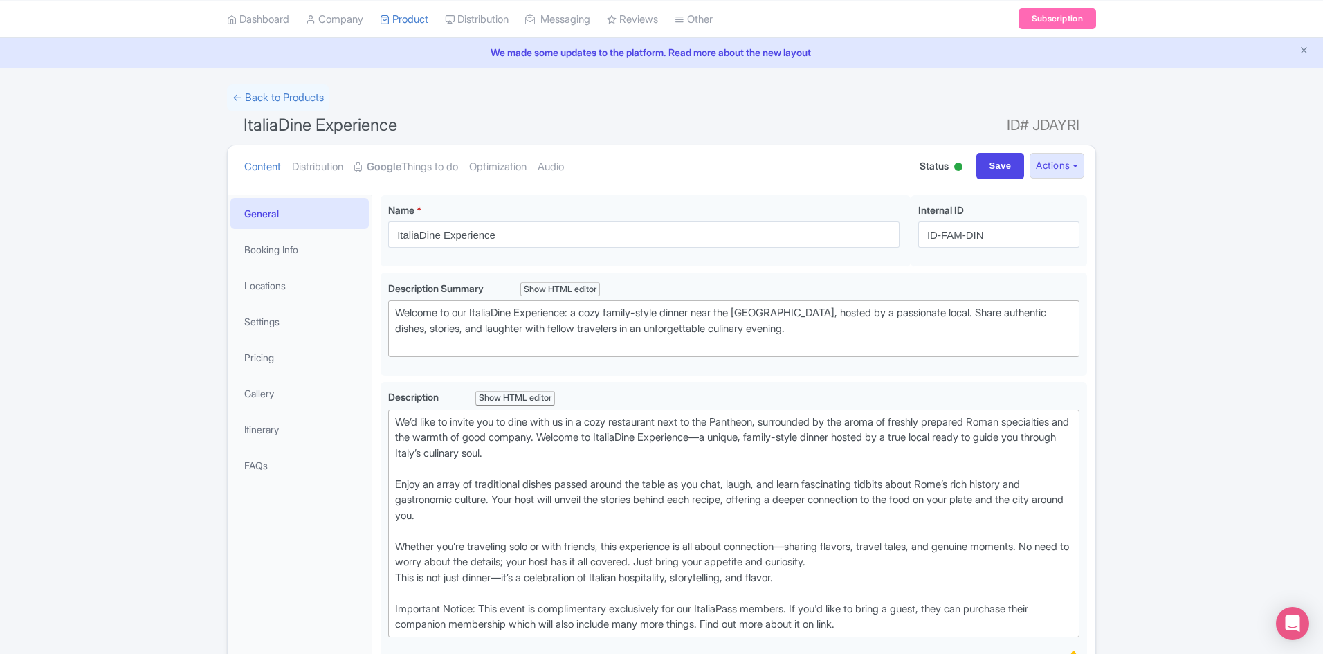
scroll to position [36, 0]
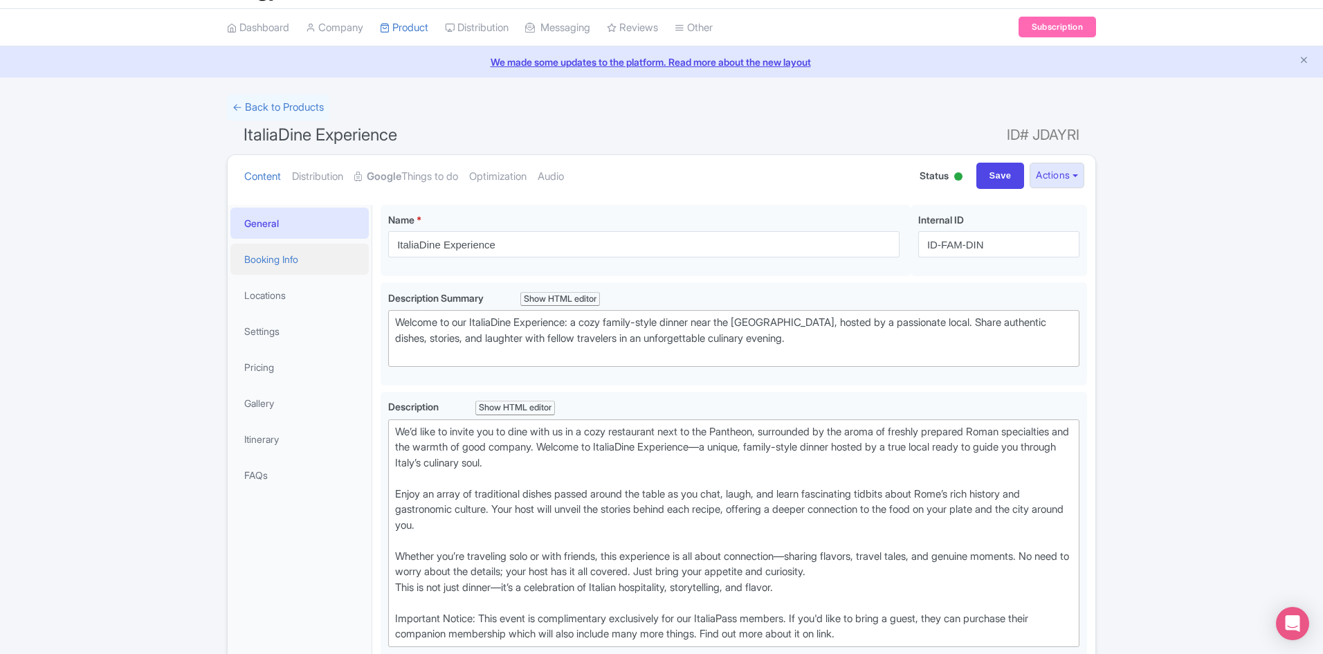
click at [293, 271] on link "Booking Info" at bounding box center [299, 259] width 138 height 31
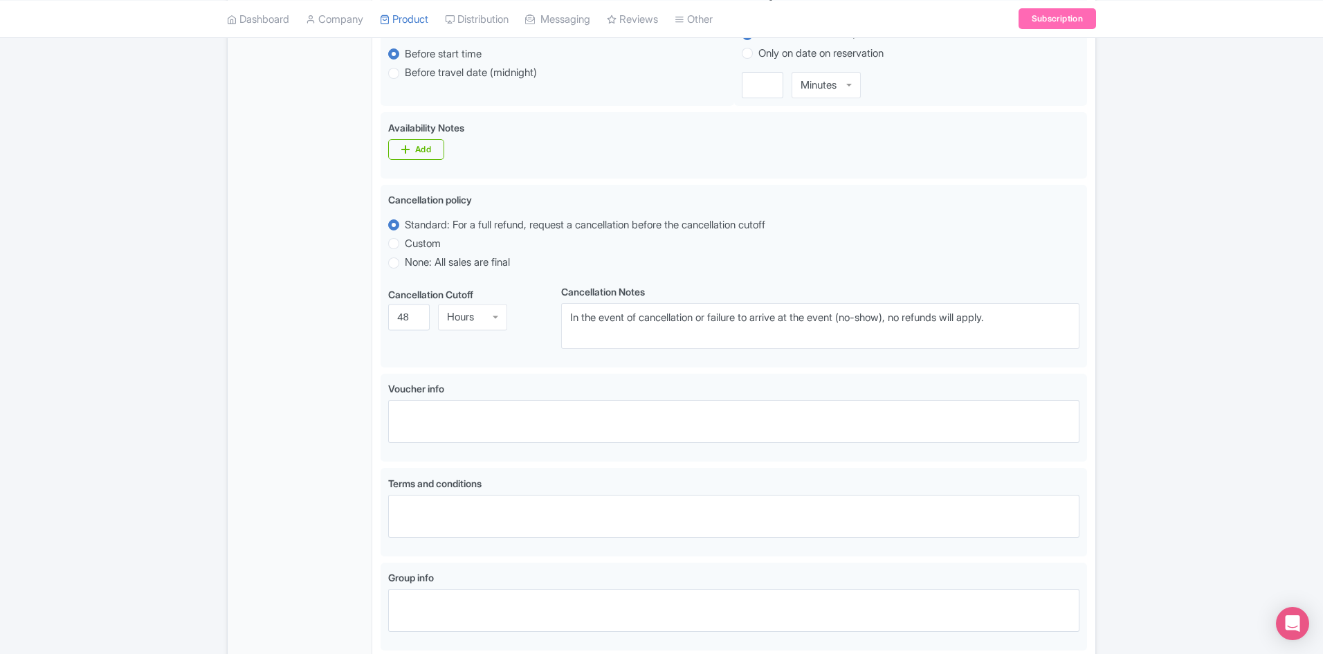
scroll to position [645, 0]
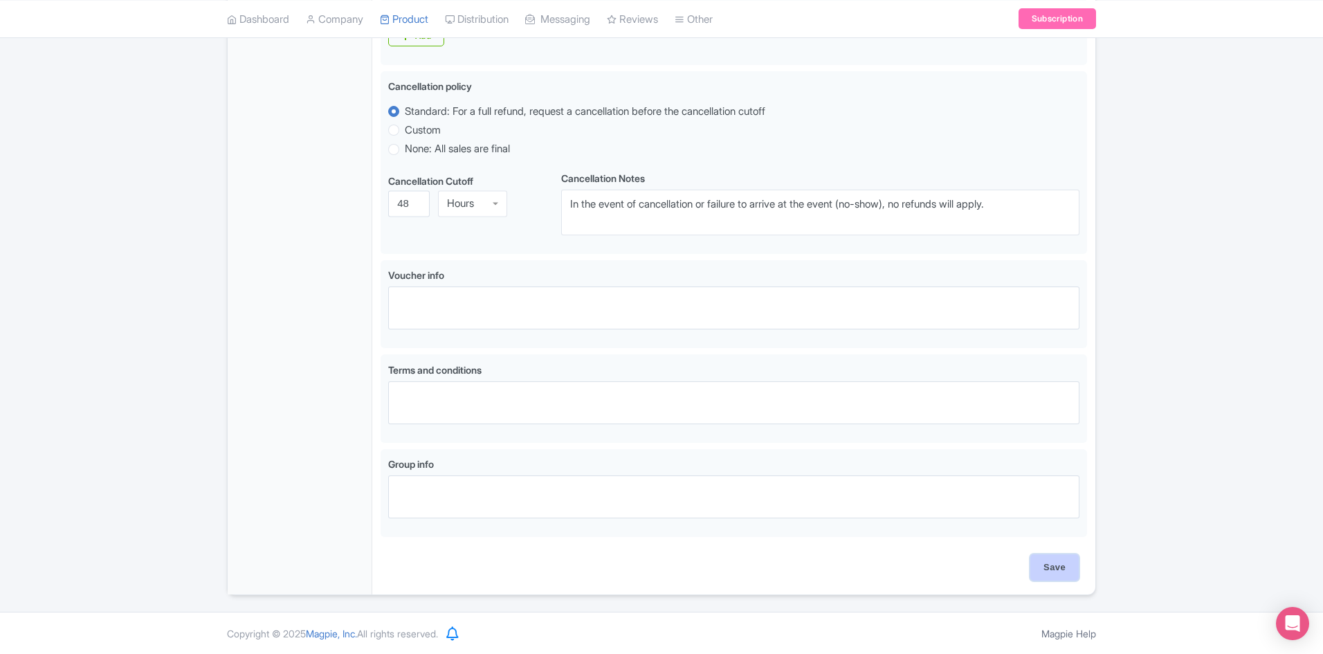
click at [1060, 572] on input "Save" at bounding box center [1054, 567] width 48 height 26
type input "Saving..."
